Goal: Navigation & Orientation: Go to known website

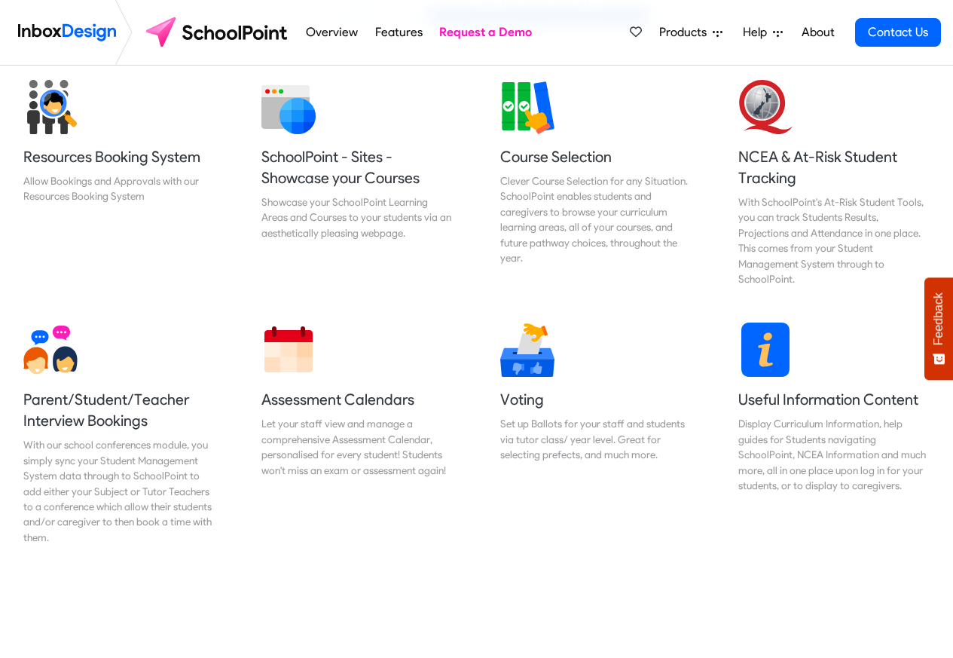
scroll to position [633, 0]
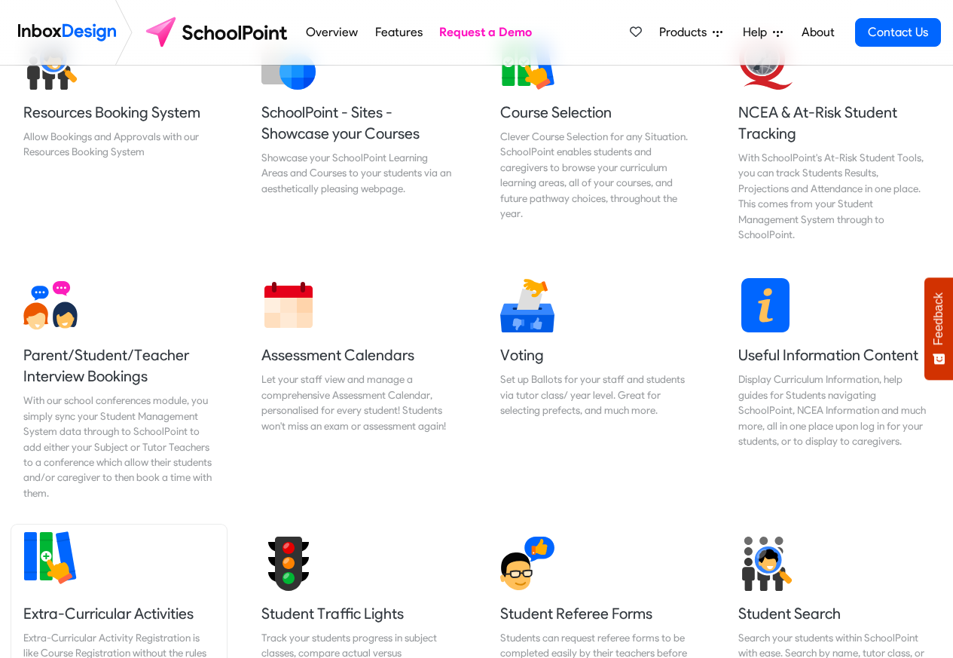
click at [157, 547] on link "Extra-Curricular Activities Extra-Curricular Activity Registration is like Cour…" at bounding box center [118, 613] width 215 height 179
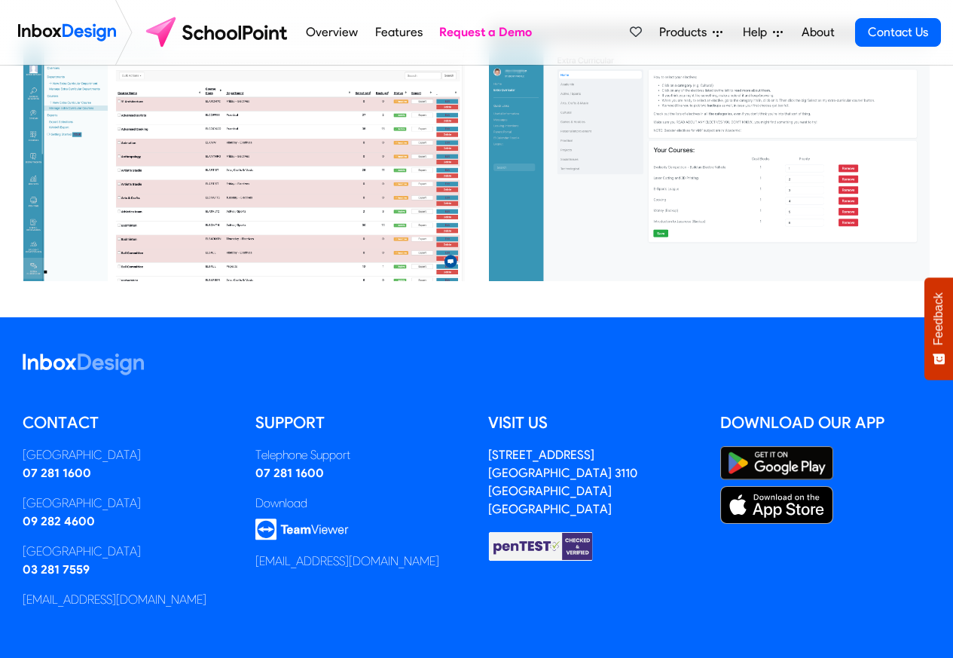
scroll to position [433, 0]
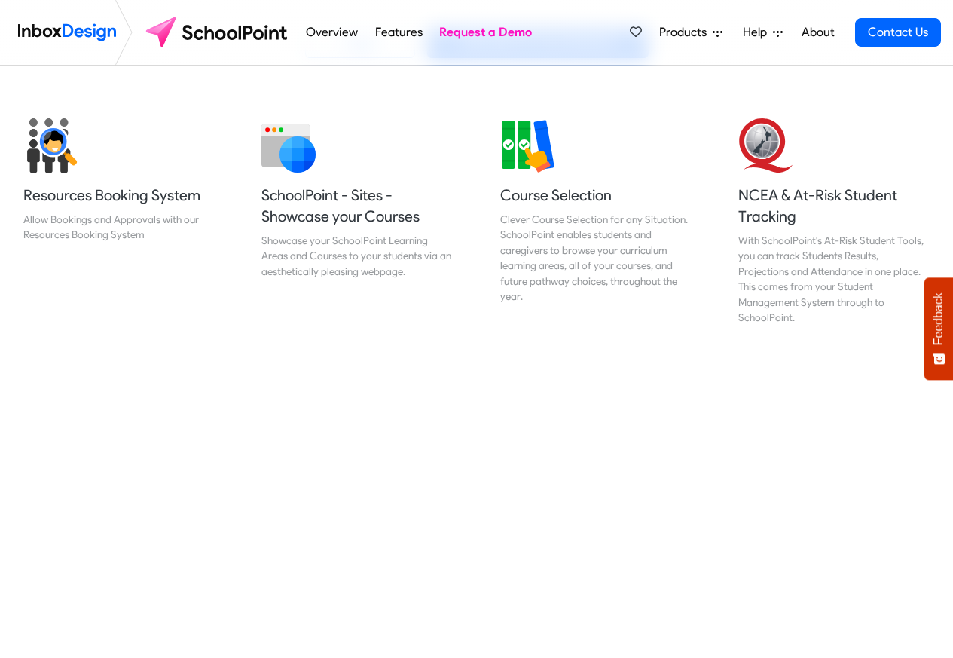
scroll to position [633, 0]
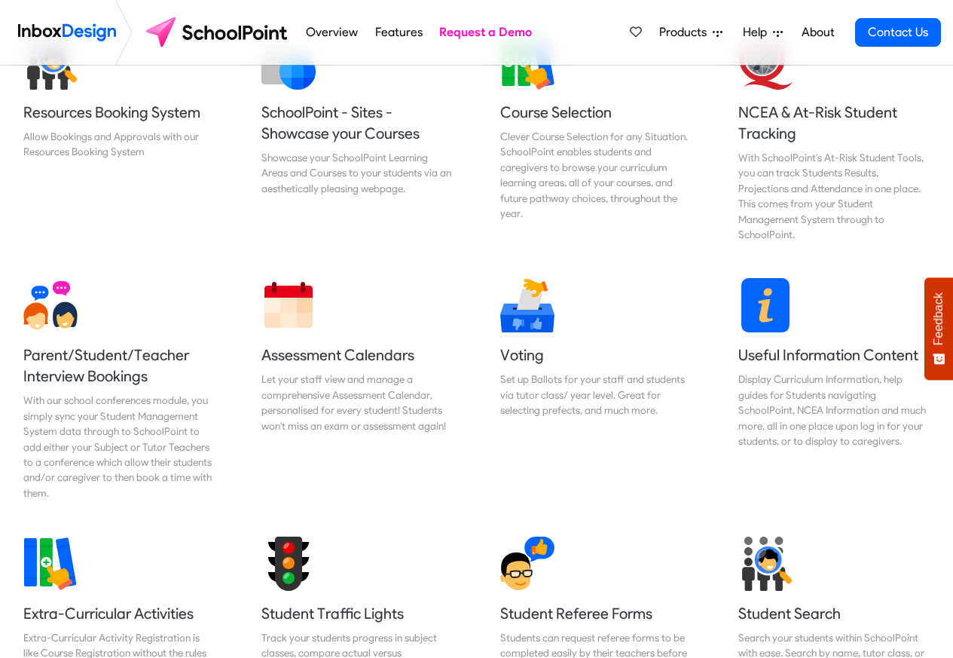
click at [239, 32] on img at bounding box center [218, 32] width 159 height 36
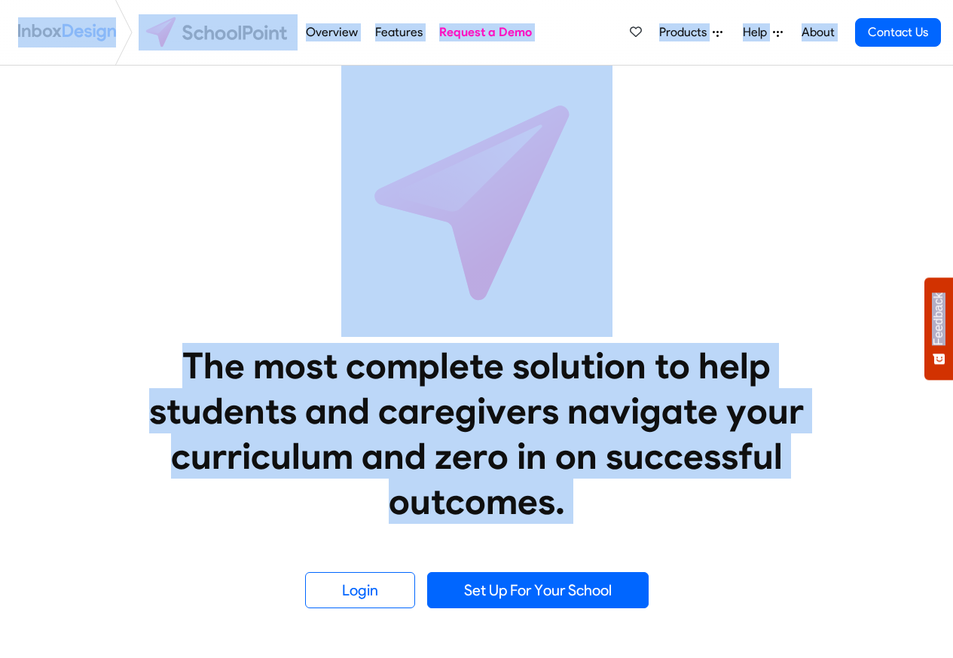
click at [306, 32] on link "Overview" at bounding box center [332, 32] width 60 height 30
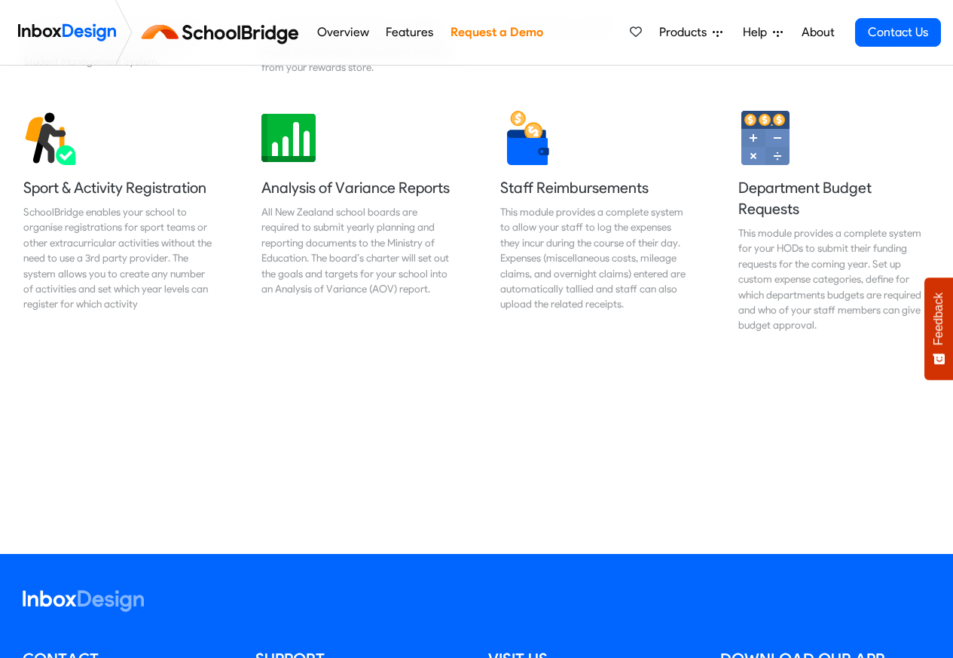
scroll to position [1265, 0]
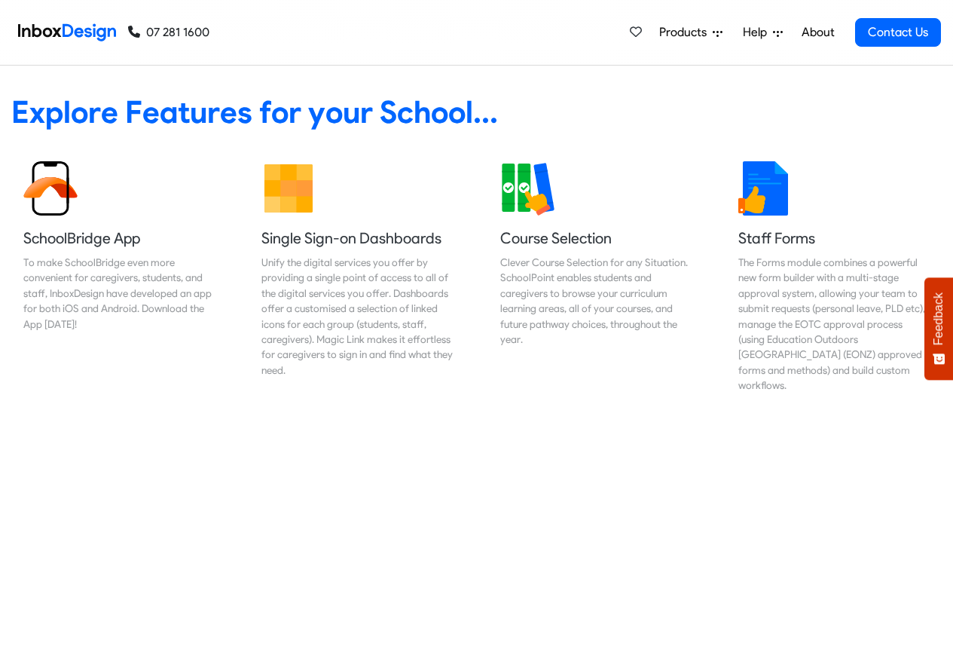
scroll to position [633, 0]
